Goal: Task Accomplishment & Management: Manage account settings

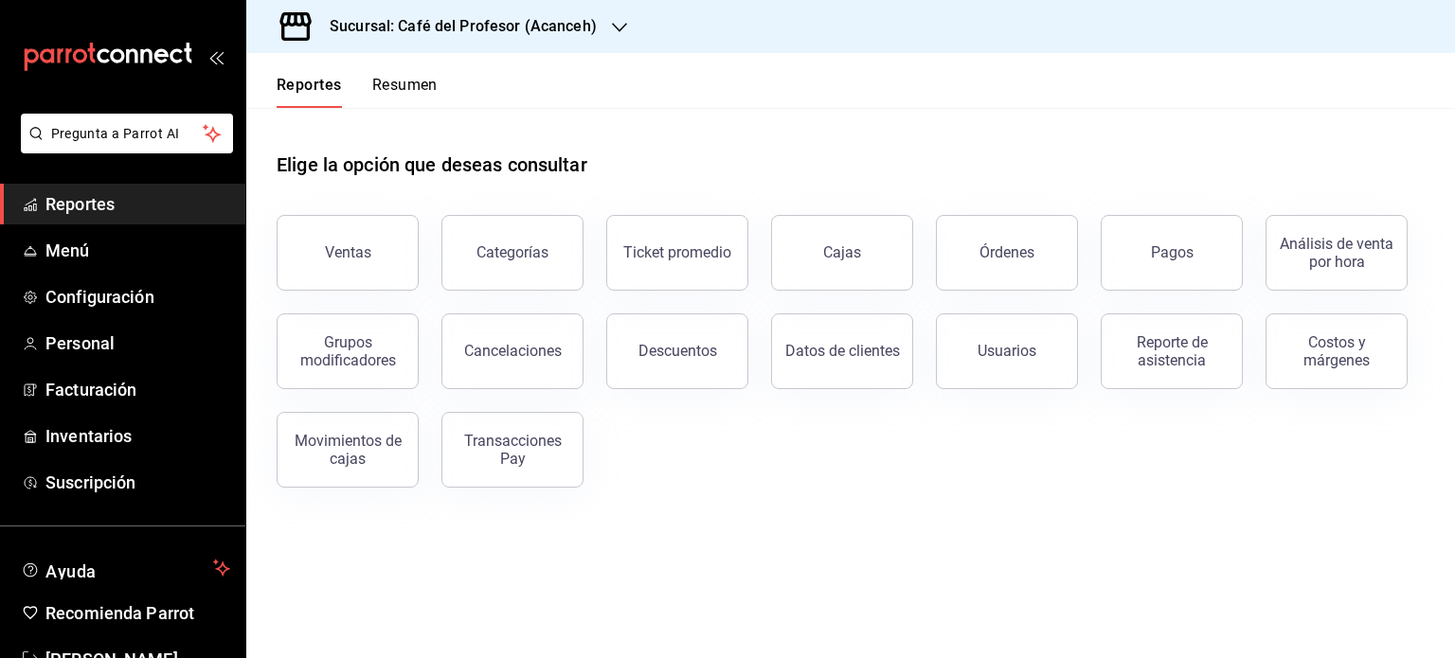
click at [397, 81] on button "Resumen" at bounding box center [404, 92] width 65 height 32
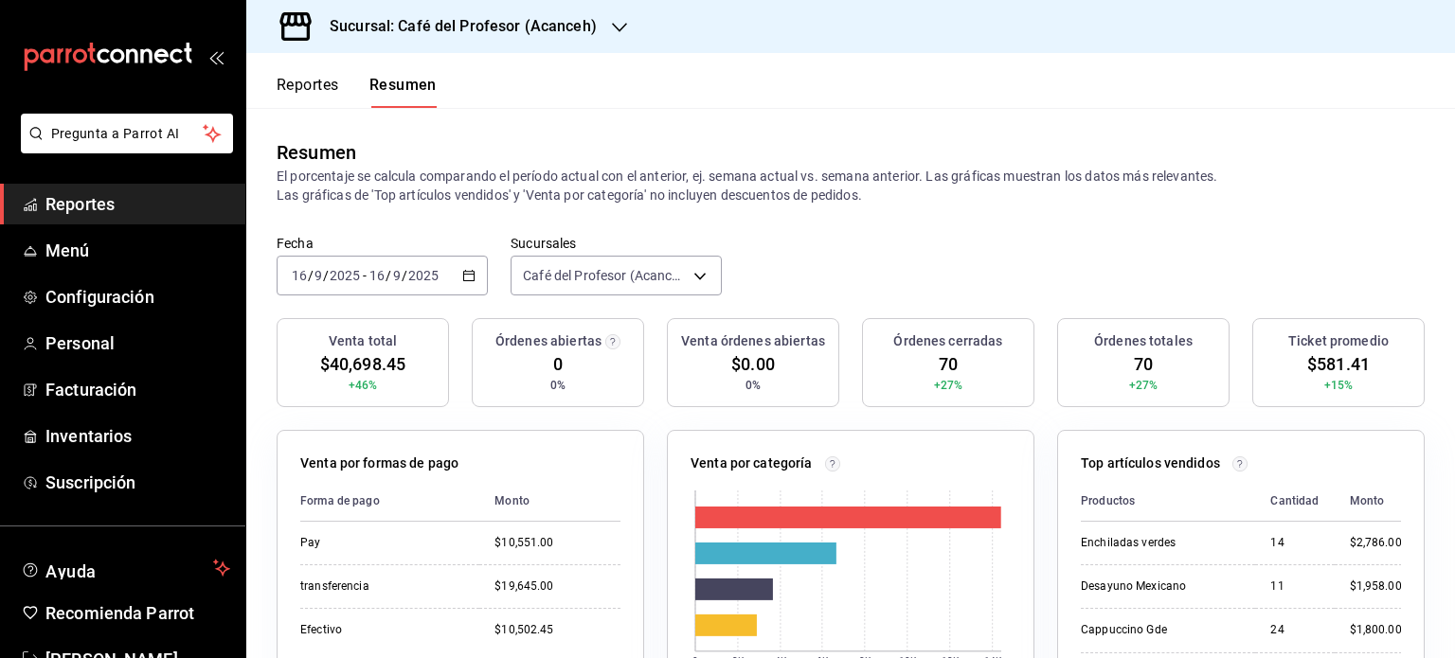
click at [621, 26] on icon "button" at bounding box center [619, 27] width 15 height 9
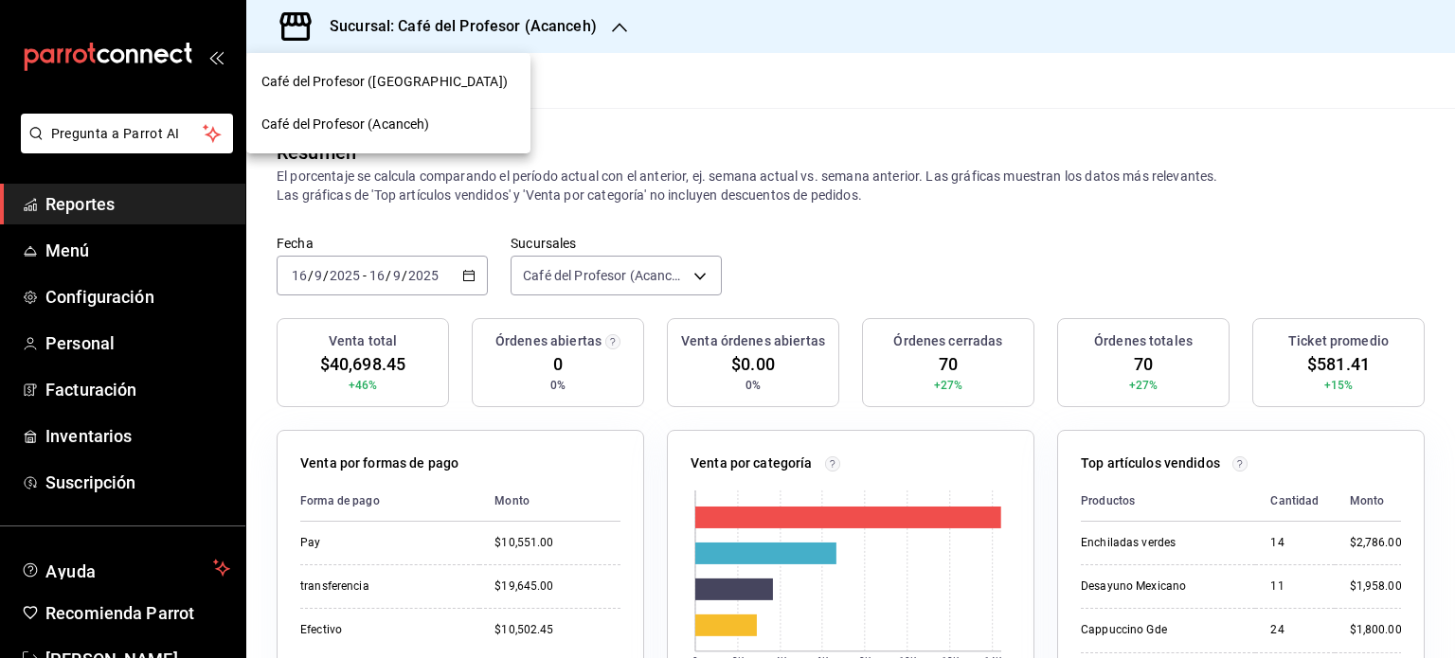
click at [448, 72] on div "Café del Profesor (Cancun)" at bounding box center [388, 82] width 254 height 20
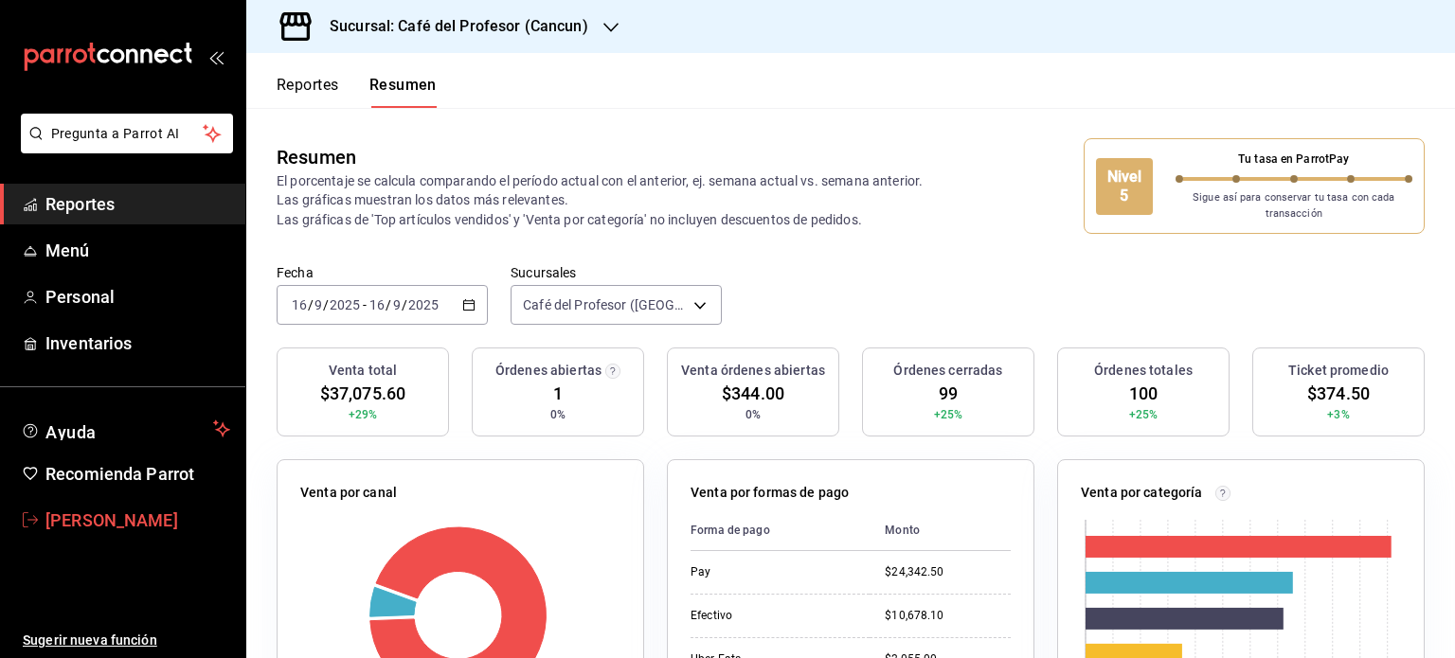
click at [149, 522] on span "Mireya Gonzalez" at bounding box center [137, 521] width 185 height 26
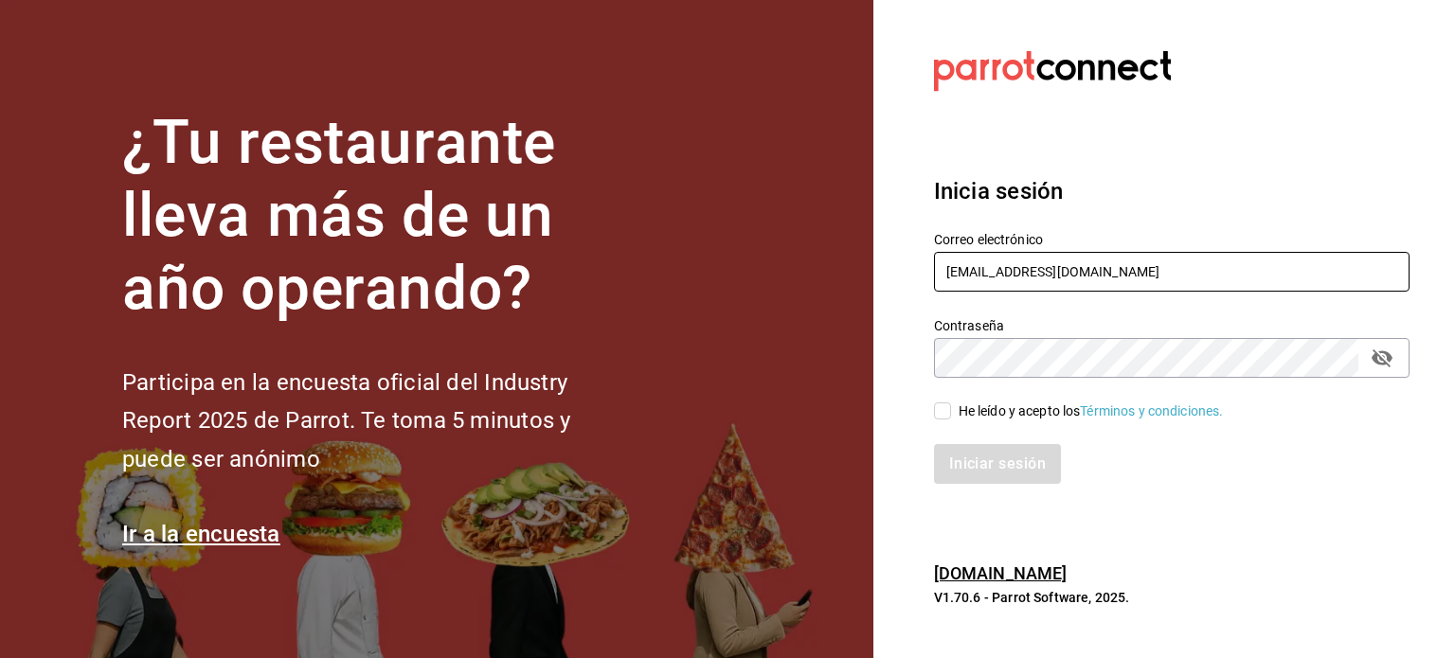
click at [1213, 280] on input "operacioncocina@cafedelprofesor.mx" at bounding box center [1171, 272] width 475 height 40
type input "makys202@gmail.com"
click at [940, 411] on input "He leído y acepto los Términos y condiciones." at bounding box center [942, 410] width 17 height 17
checkbox input "true"
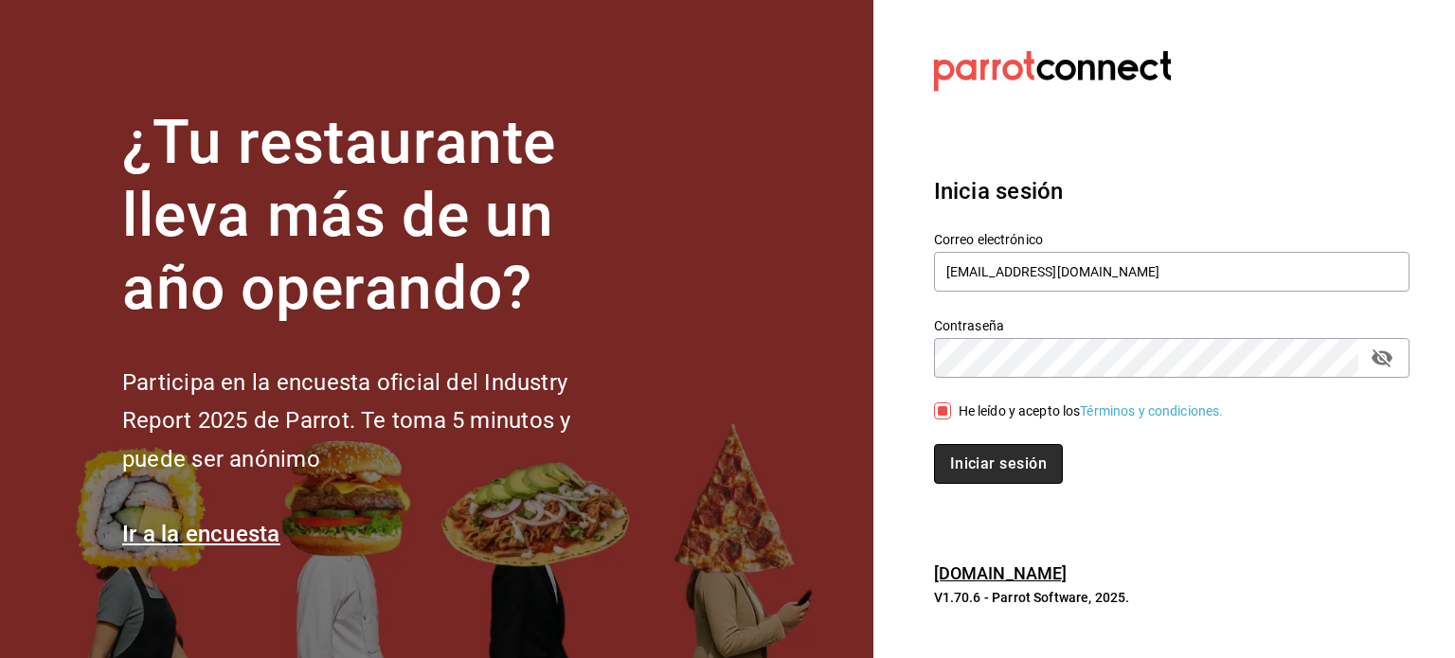
click at [996, 479] on button "Iniciar sesión" at bounding box center [998, 464] width 129 height 40
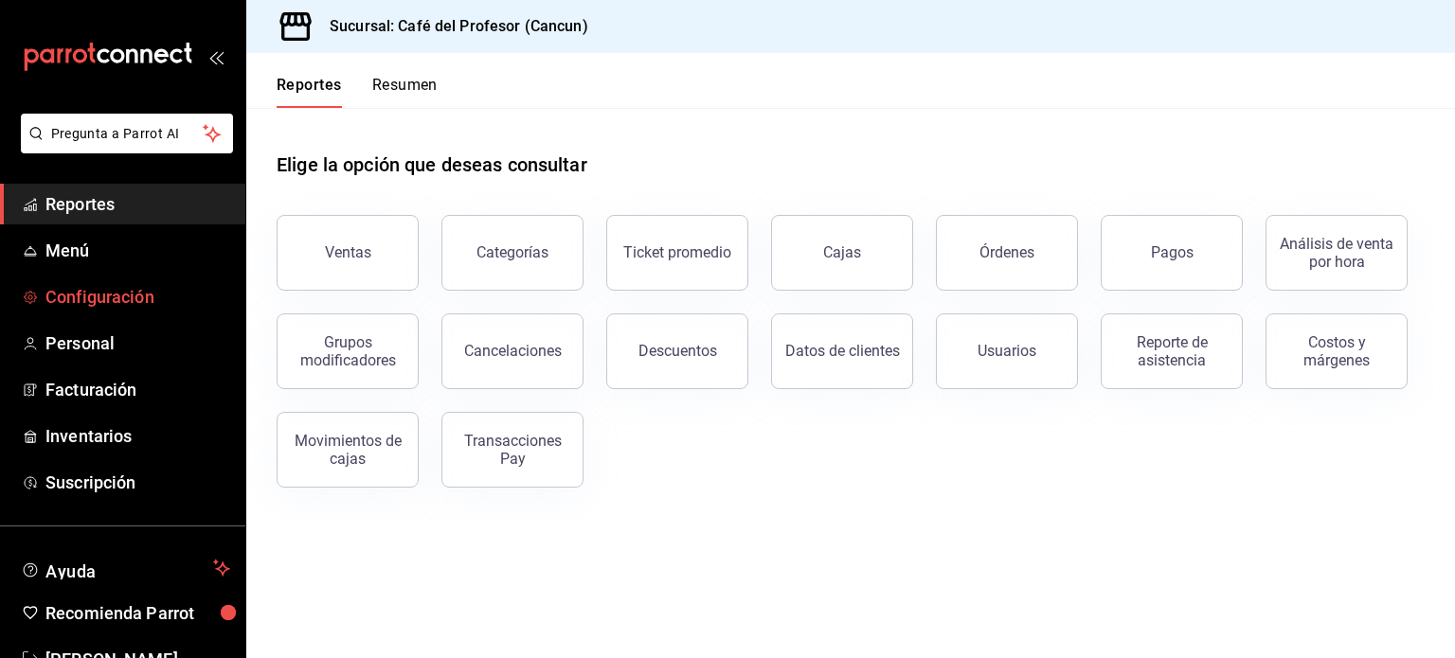
click at [134, 302] on span "Configuración" at bounding box center [137, 297] width 185 height 26
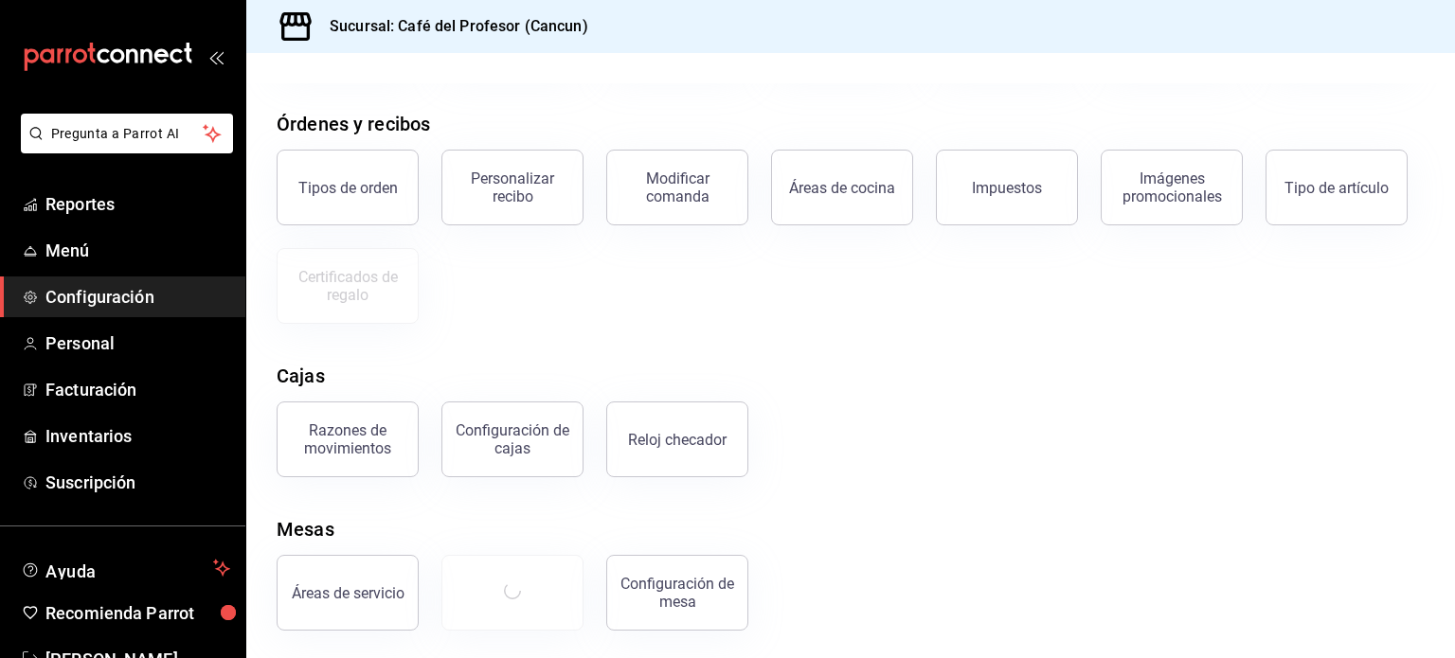
scroll to position [204, 0]
click at [537, 450] on div "Configuración de cajas" at bounding box center [512, 437] width 117 height 36
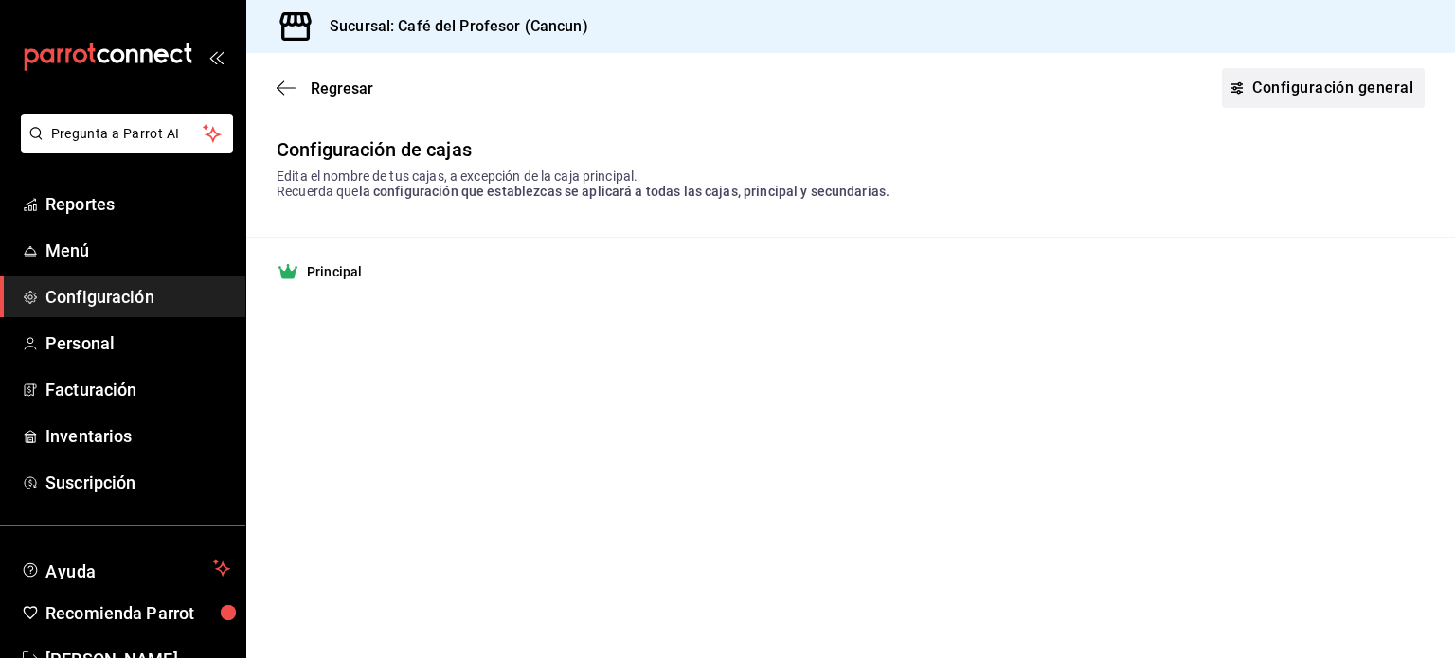
click at [1311, 79] on link "Configuración general" at bounding box center [1323, 88] width 203 height 40
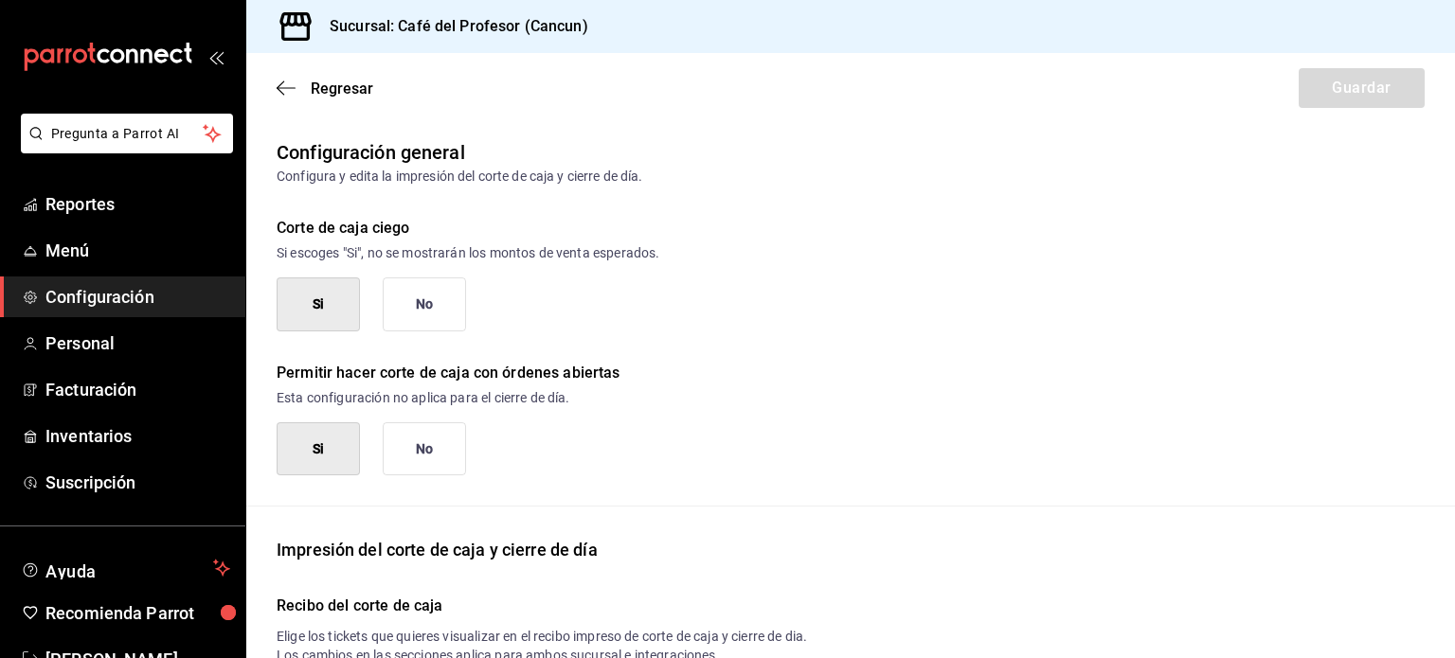
click at [424, 306] on button "No" at bounding box center [424, 304] width 83 height 54
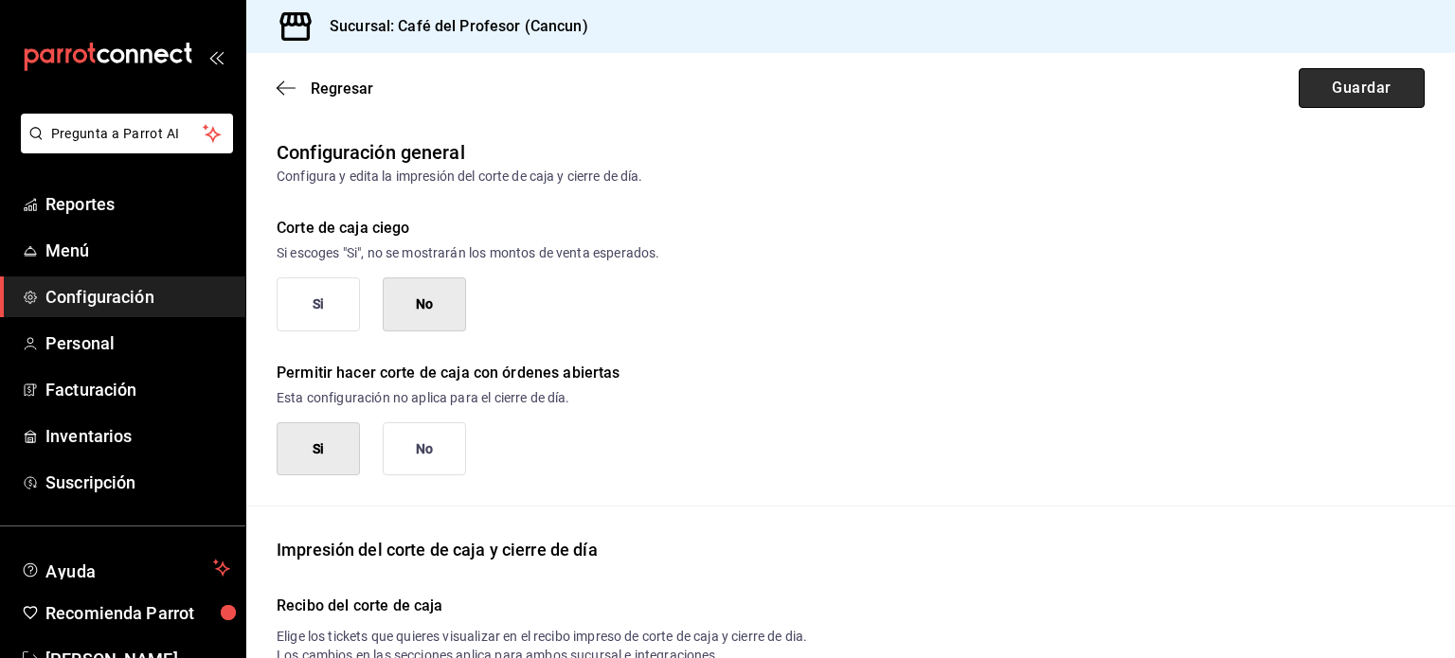
click at [1365, 71] on button "Guardar" at bounding box center [1361, 88] width 126 height 40
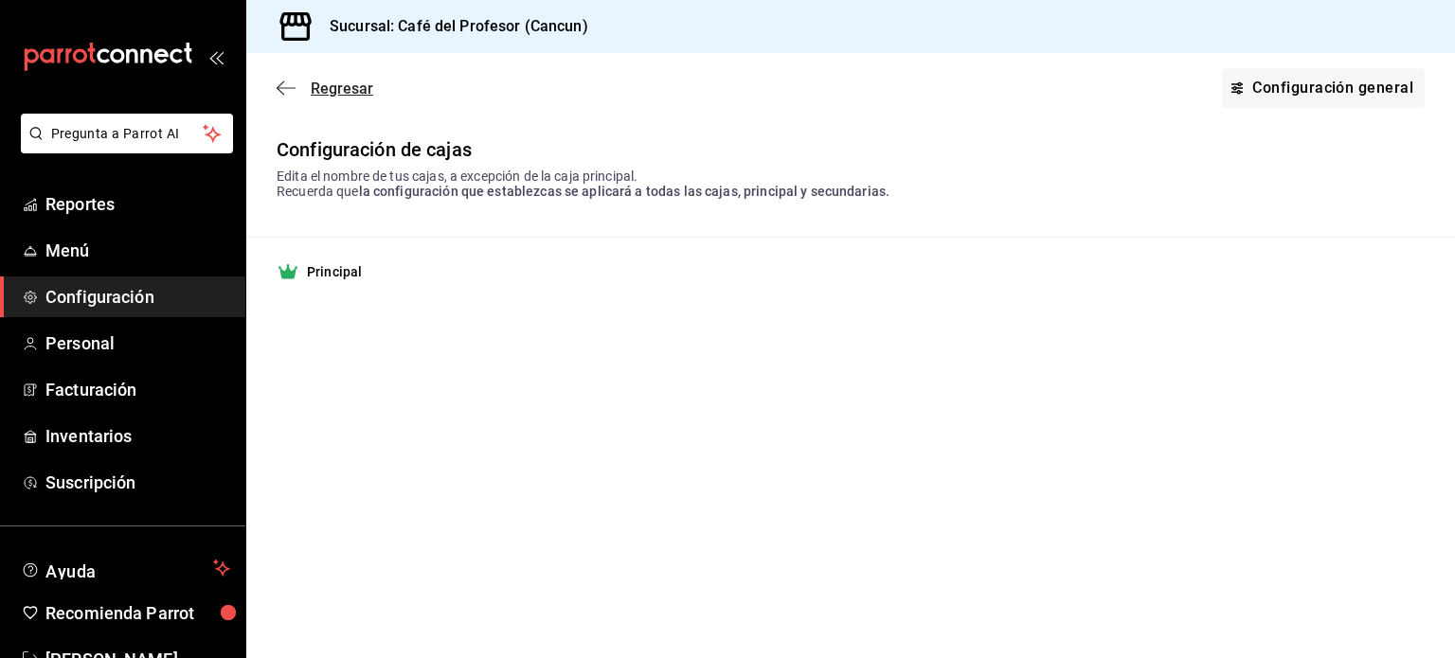
click at [288, 90] on icon "button" at bounding box center [286, 88] width 19 height 17
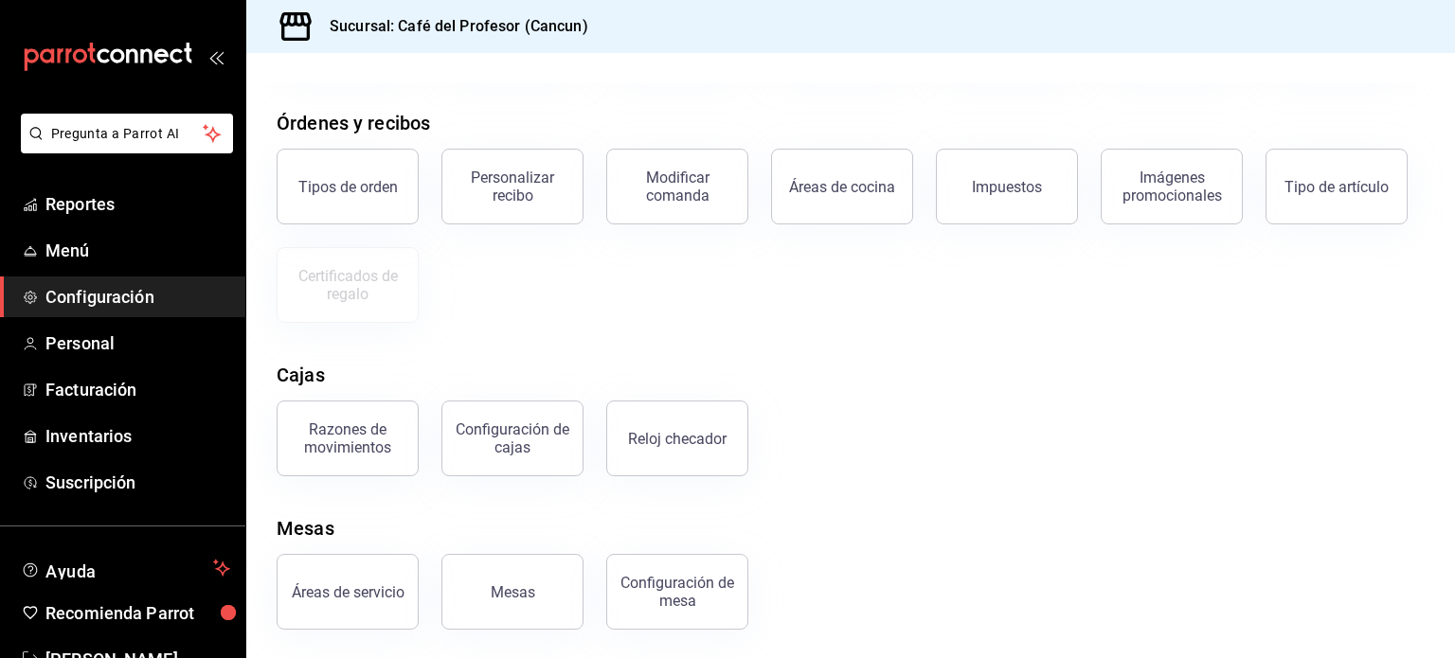
scroll to position [204, 0]
click at [553, 449] on div "Configuración de cajas" at bounding box center [512, 437] width 117 height 36
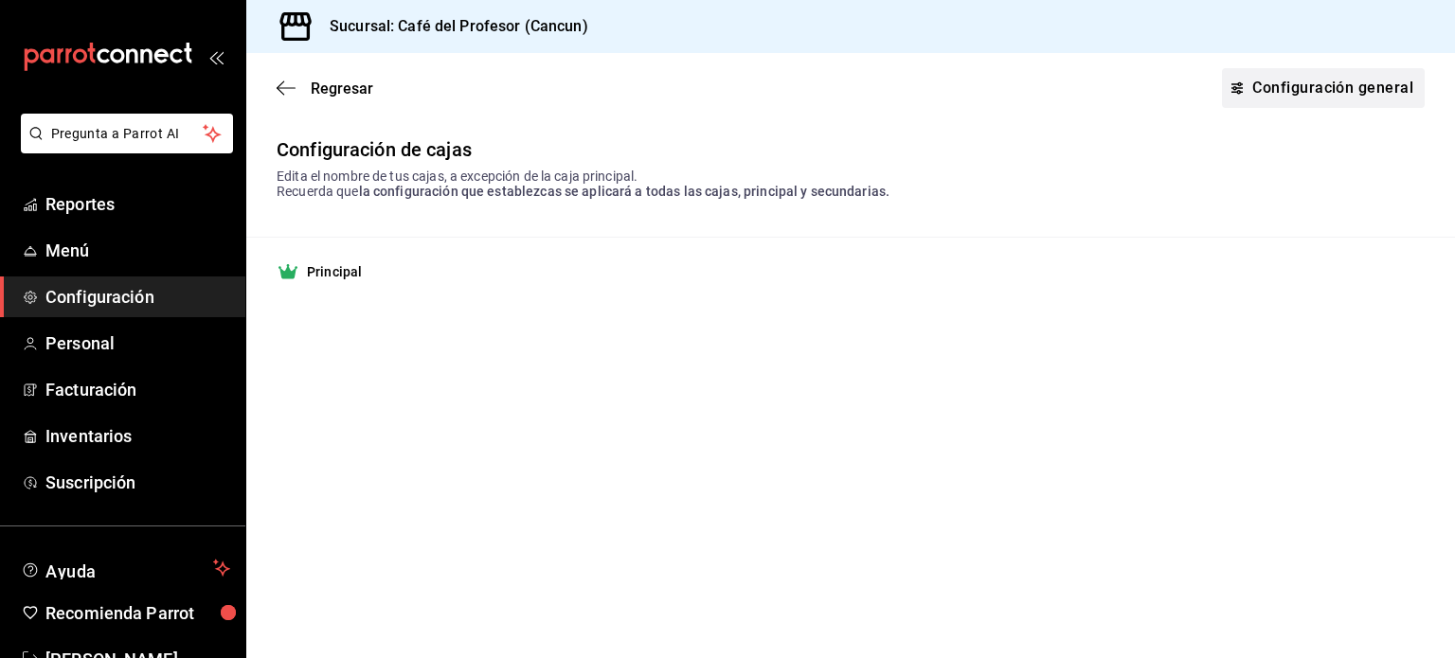
click at [1337, 93] on link "Configuración general" at bounding box center [1323, 88] width 203 height 40
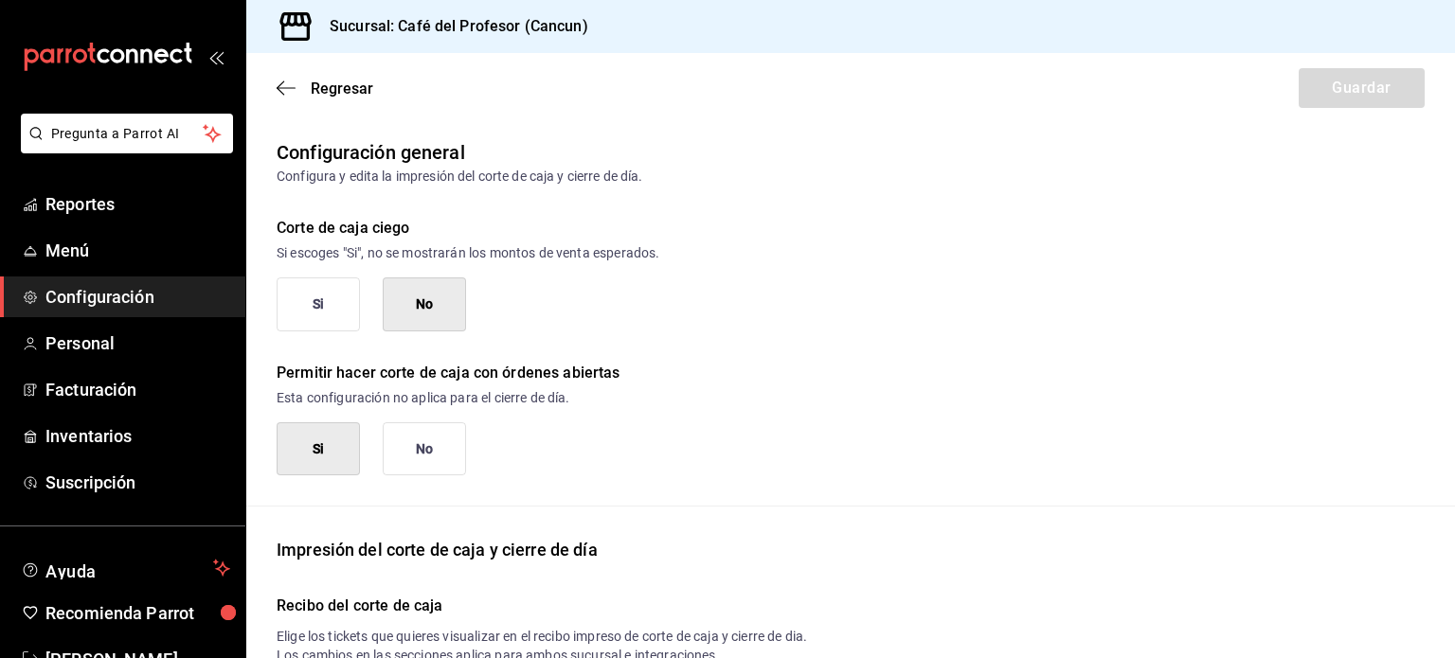
click at [340, 308] on button "Si" at bounding box center [318, 304] width 83 height 54
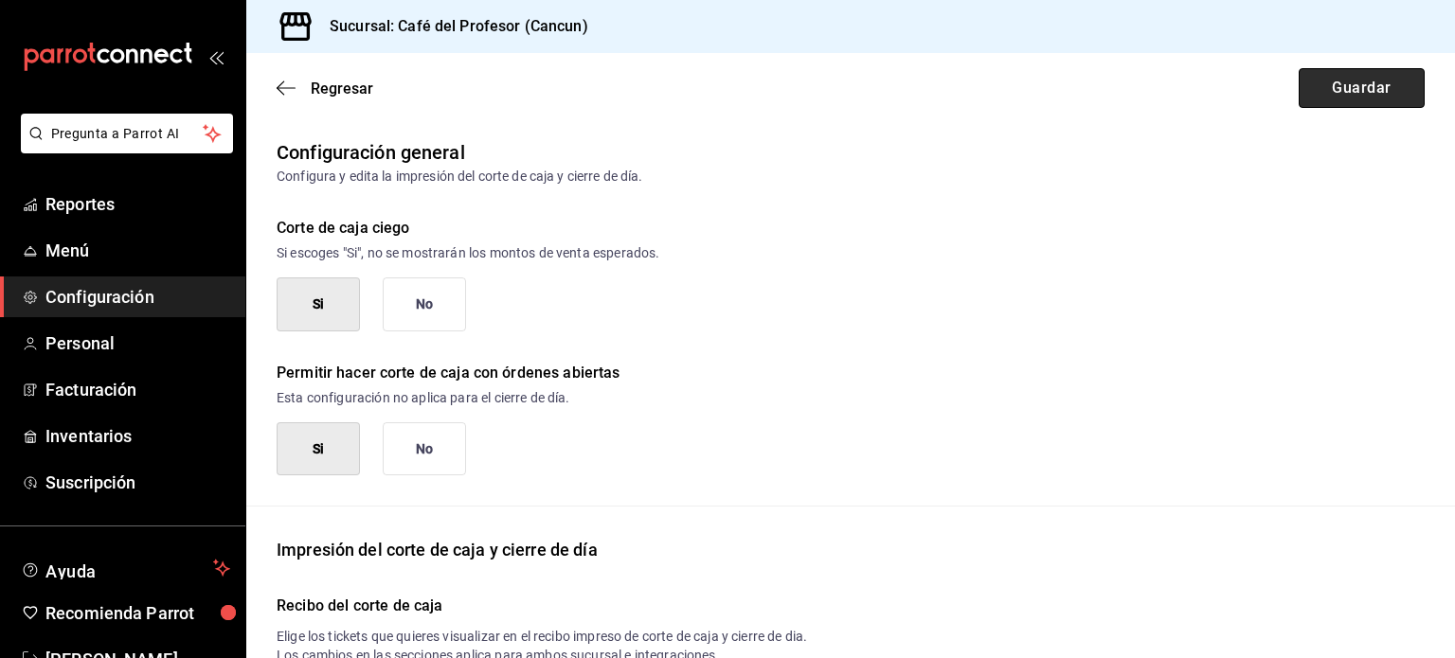
click at [1304, 98] on button "Guardar" at bounding box center [1361, 88] width 126 height 40
